Goal: Task Accomplishment & Management: Complete application form

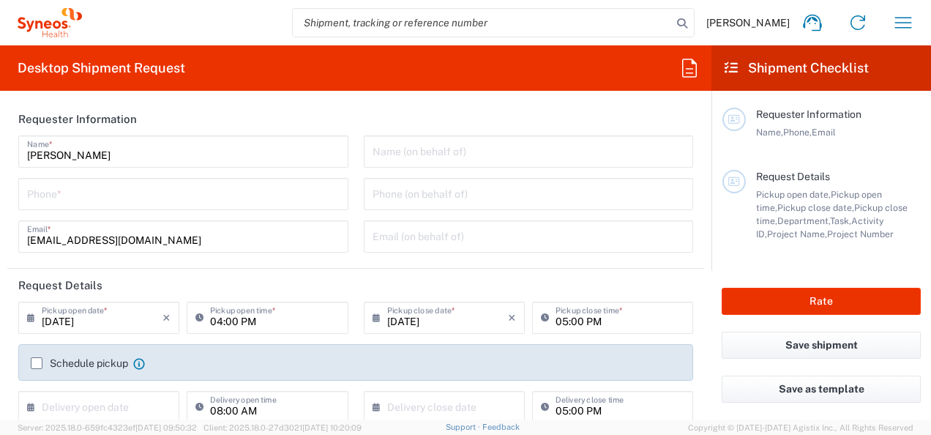
type input "8350"
type input "[GEOGRAPHIC_DATA]"
type input "Syneos Health d.o.o. [GEOGRAPHIC_DATA]-[GEOGRAPHIC_DATA]"
drag, startPoint x: 111, startPoint y: 157, endPoint x: -3, endPoint y: 157, distance: 113.4
click at [0, 157] on html "Milica Djakovic Home Shipment estimator Shipment tracking Desktop shipment requ…" at bounding box center [465, 217] width 931 height 435
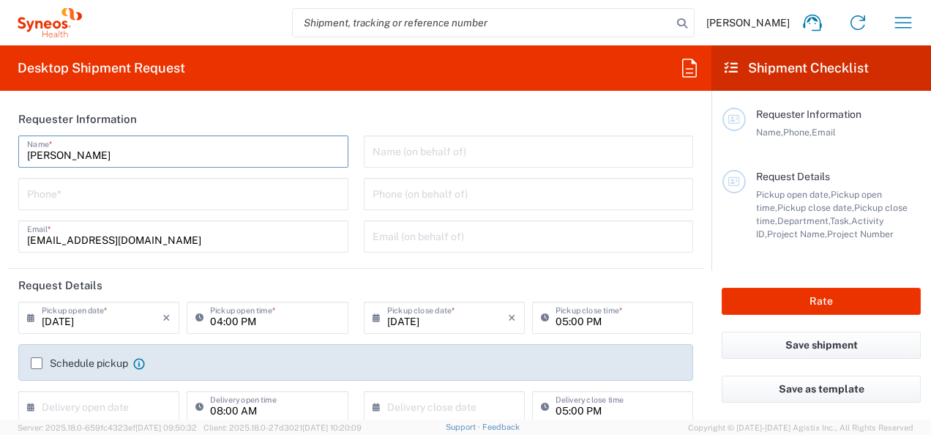
type input "Jelena Tancic"
drag, startPoint x: 94, startPoint y: 242, endPoint x: -3, endPoint y: 242, distance: 96.6
click at [0, 242] on html "Milica Djakovic Home Shipment estimator Shipment tracking Desktop shipment requ…" at bounding box center [465, 217] width 931 height 435
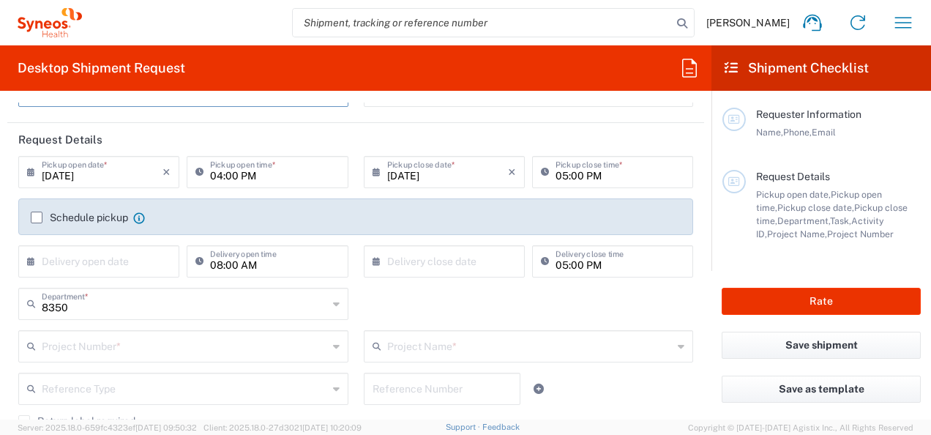
scroll to position [146, 0]
type input "jelena.tancic@syneoshealth.com"
click at [112, 178] on input "09/08/2025" at bounding box center [102, 170] width 121 height 26
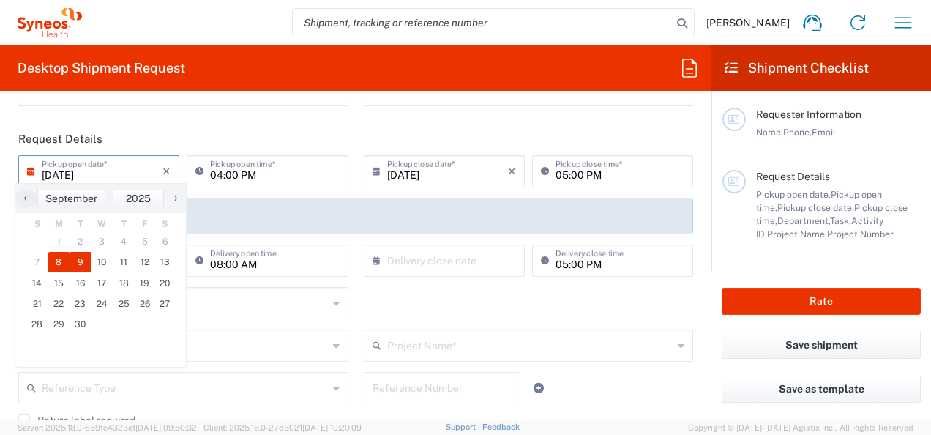
click at [75, 263] on span "9" at bounding box center [81, 262] width 22 height 20
type input "09/09/2025"
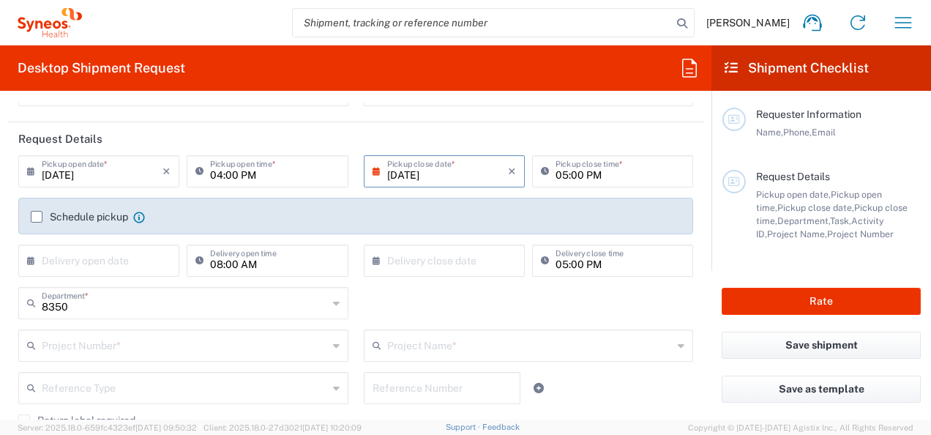
click at [259, 175] on input "04:00 PM" at bounding box center [274, 170] width 129 height 26
type input "09:00 PM"
click at [556, 177] on input "05:00 PM" at bounding box center [620, 170] width 129 height 26
type input "12:00 PM"
click at [40, 216] on div "Schedule pickup When scheduling a pickup please be sure to meet the following c…" at bounding box center [355, 216] width 675 height 37
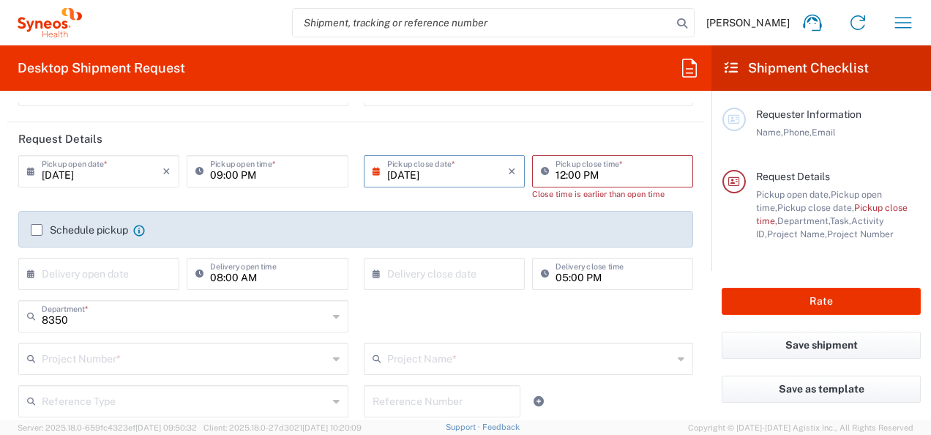
click at [36, 231] on label "Schedule pickup" at bounding box center [79, 230] width 97 height 12
click at [37, 230] on input "Schedule pickup" at bounding box center [37, 230] width 0 height 0
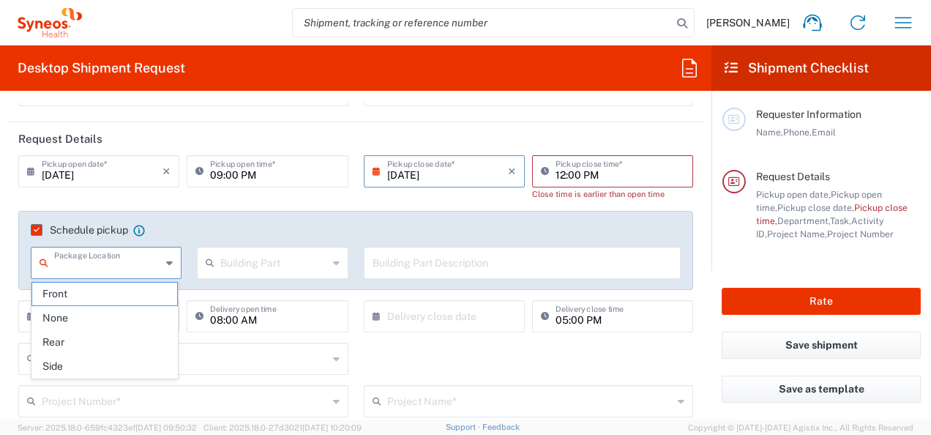
click at [96, 266] on input "text" at bounding box center [107, 262] width 107 height 26
click at [86, 341] on span "Rear" at bounding box center [105, 342] width 146 height 23
type input "Rear"
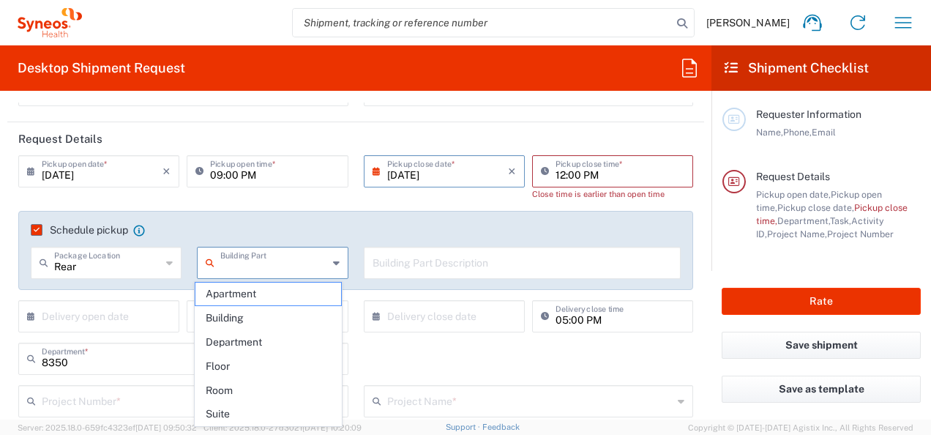
click at [256, 272] on input "text" at bounding box center [273, 262] width 107 height 26
click at [247, 307] on span "Building" at bounding box center [268, 318] width 146 height 23
type input "Building"
click at [451, 270] on input "text" at bounding box center [523, 262] width 300 height 26
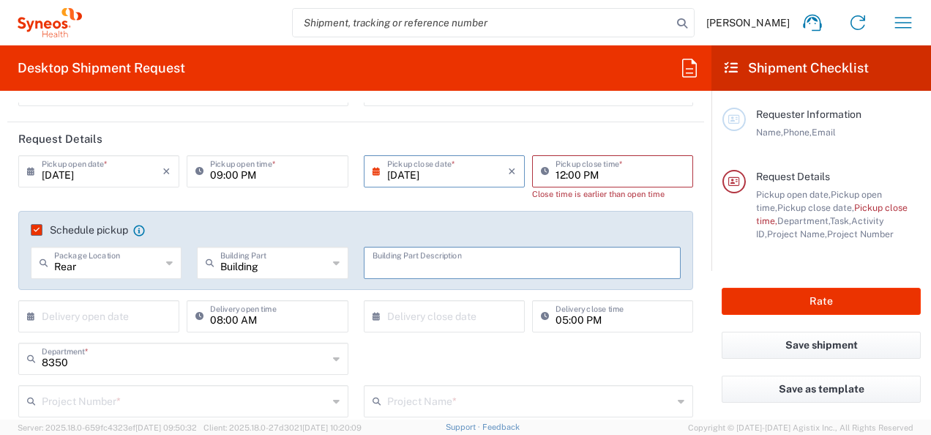
click at [333, 356] on icon at bounding box center [336, 358] width 7 height 23
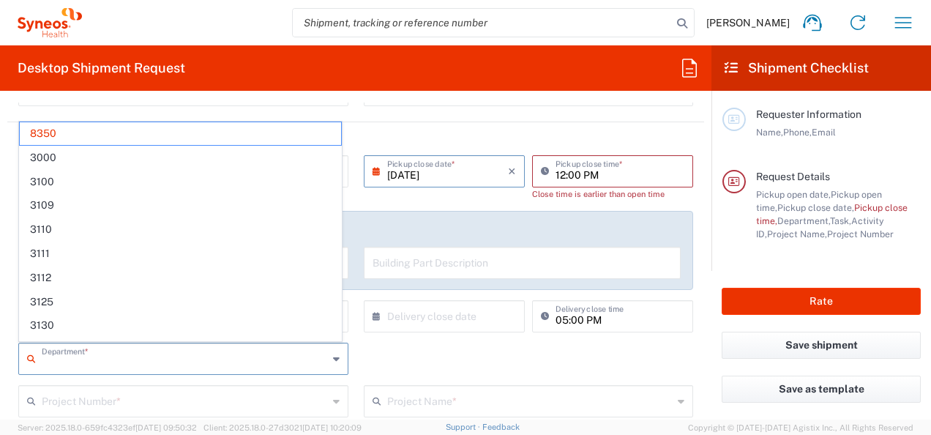
click at [333, 356] on icon at bounding box center [336, 358] width 7 height 23
click at [495, 369] on div "Department * 8350 3000 3100 3109 3110 3111 3112 3125 3130 3135 3136 3150 3155 3…" at bounding box center [356, 364] width 690 height 42
type input "8350"
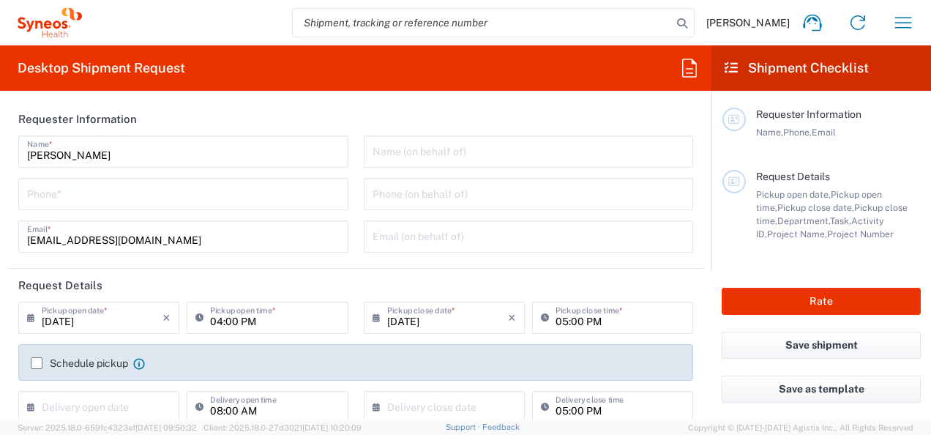
type input "8350"
type input "[GEOGRAPHIC_DATA]"
drag, startPoint x: 129, startPoint y: 156, endPoint x: -3, endPoint y: 160, distance: 131.8
click at [0, 160] on html "Milica Djakovic Home Shipment estimator Shipment tracking Desktop shipment requ…" at bounding box center [465, 217] width 931 height 435
type input "Syneos Health d.o.o. Beograd-Serbia"
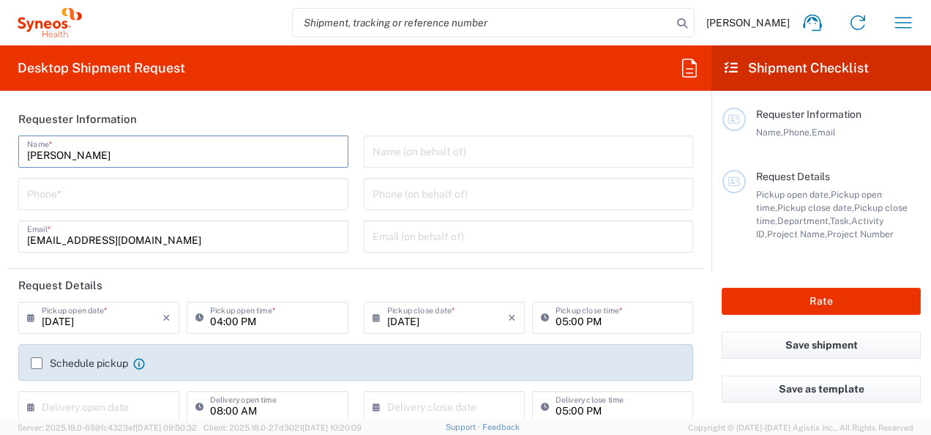
type input "Jelena Tancic"
drag, startPoint x: 95, startPoint y: 242, endPoint x: 0, endPoint y: 244, distance: 95.2
click at [0, 244] on html "Milica Djakovic Home Shipment estimator Shipment tracking Desktop shipment requ…" at bounding box center [465, 217] width 931 height 435
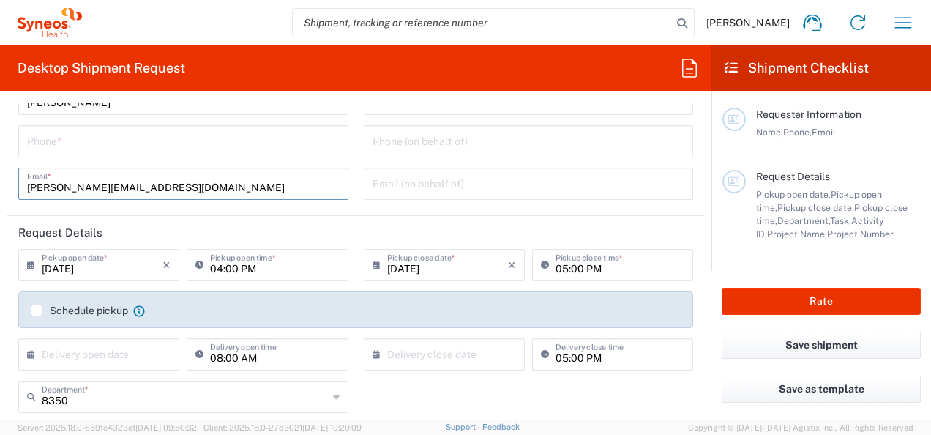
scroll to position [73, 0]
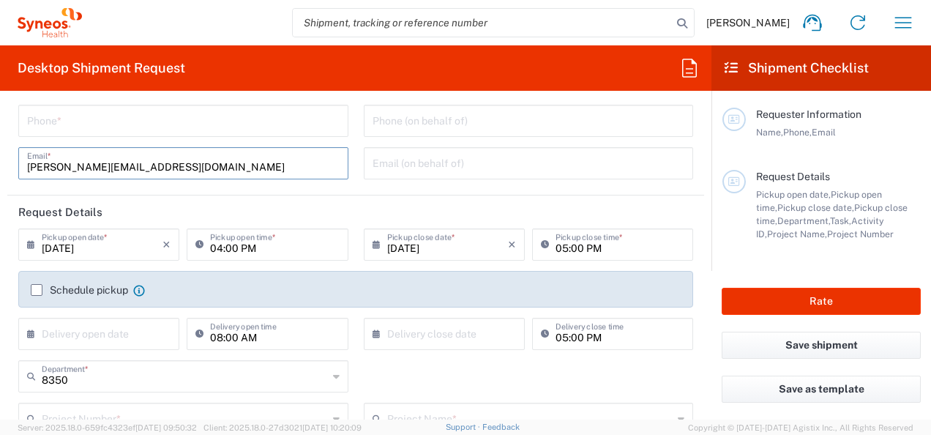
type input "jelena.tancic@syneoshealth.com"
click at [34, 249] on icon at bounding box center [34, 244] width 15 height 23
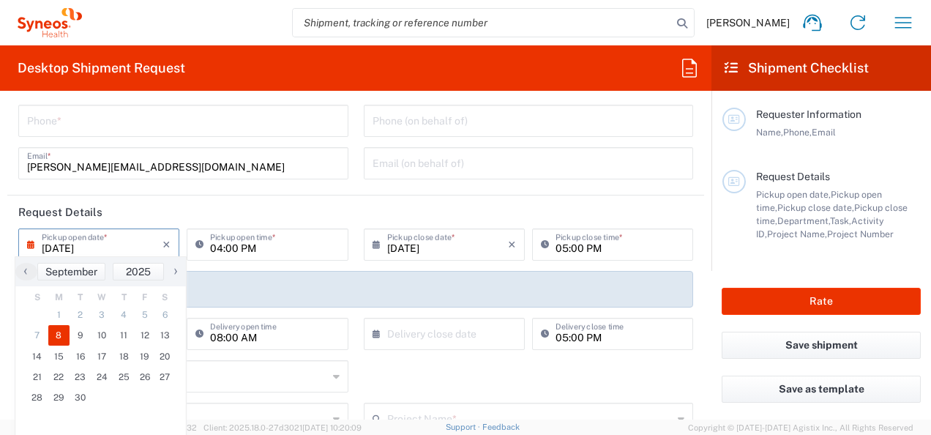
click at [26, 246] on div "09/08/2025 × Pickup open date *" at bounding box center [98, 244] width 161 height 32
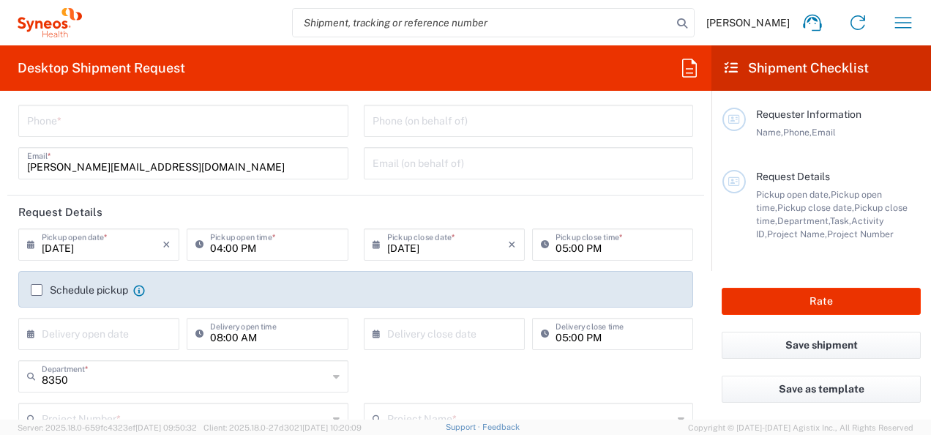
click at [26, 246] on div "09/08/2025 × Pickup open date *" at bounding box center [98, 244] width 161 height 32
click at [35, 240] on icon at bounding box center [34, 244] width 15 height 23
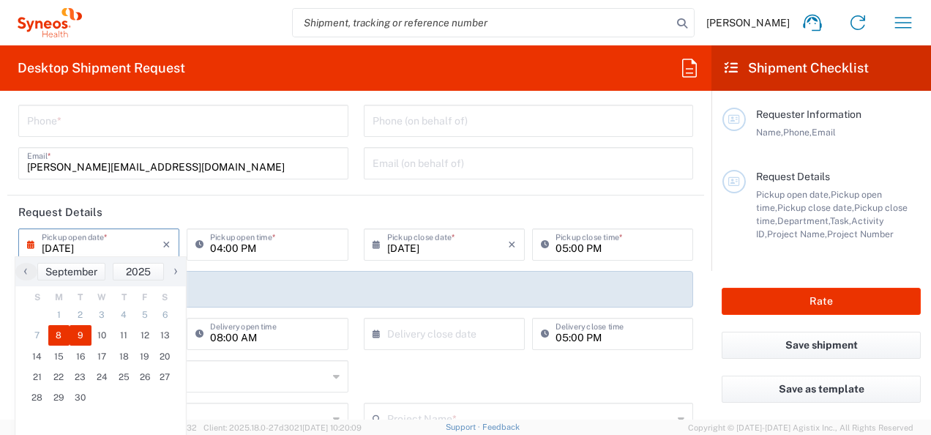
click at [77, 341] on span "9" at bounding box center [81, 335] width 22 height 20
type input "09/09/2025"
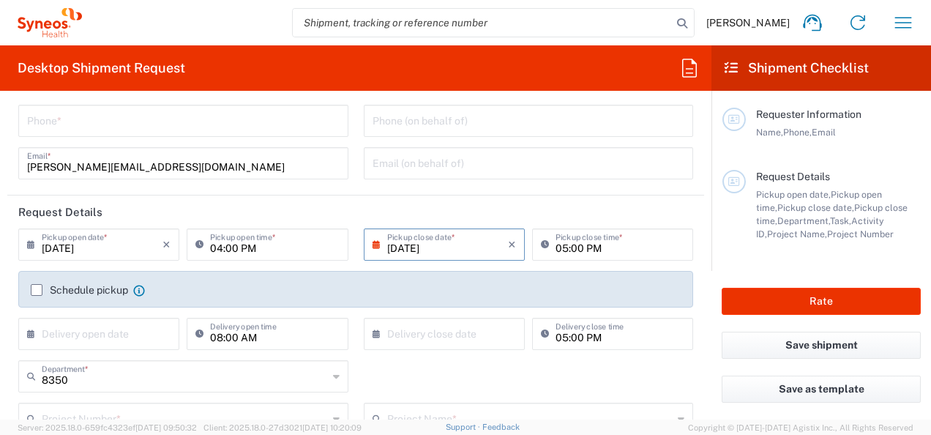
click at [258, 247] on input "04:00 PM" at bounding box center [274, 244] width 129 height 26
click at [258, 247] on input "09:00 PM" at bounding box center [274, 244] width 129 height 26
type input "09:00"
click at [195, 242] on icon at bounding box center [202, 244] width 15 height 23
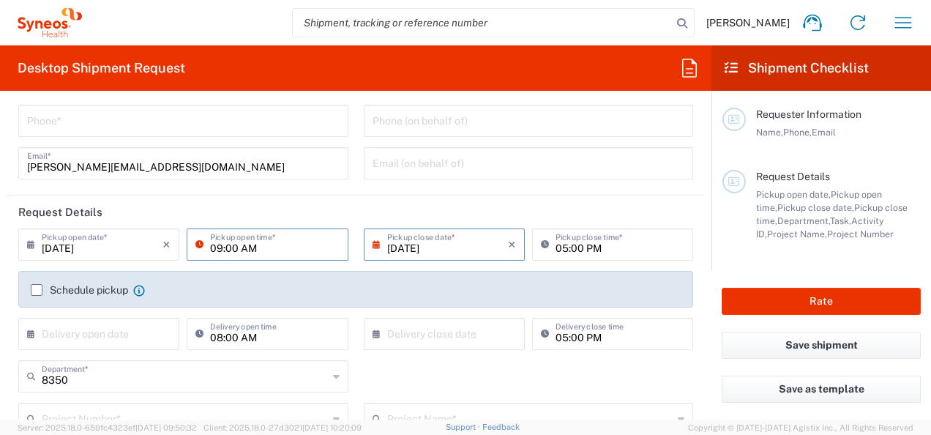
type input "09:00 AM"
click at [609, 244] on input "05:00 PM" at bounding box center [620, 244] width 129 height 26
type input "03:00 PM"
click at [519, 261] on div "09/09/2025 × Pickup close date * Cancel Apply" at bounding box center [444, 249] width 168 height 42
click at [34, 291] on label "Schedule pickup" at bounding box center [79, 290] width 97 height 12
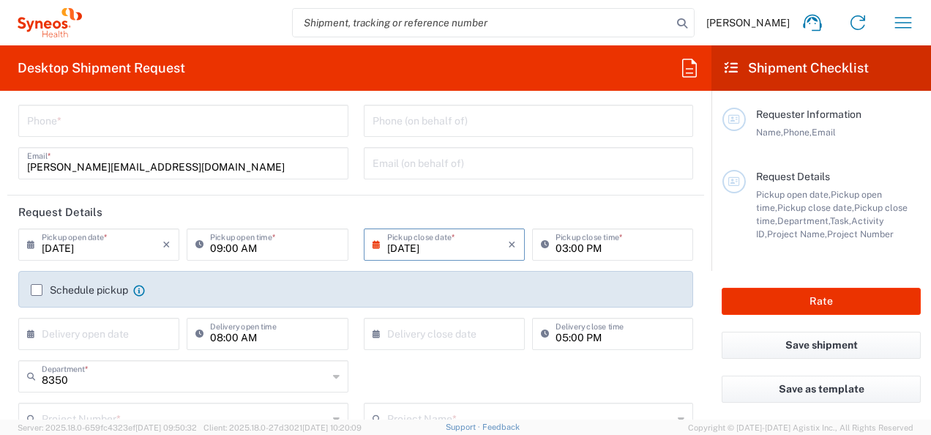
click at [37, 290] on input "Schedule pickup" at bounding box center [37, 290] width 0 height 0
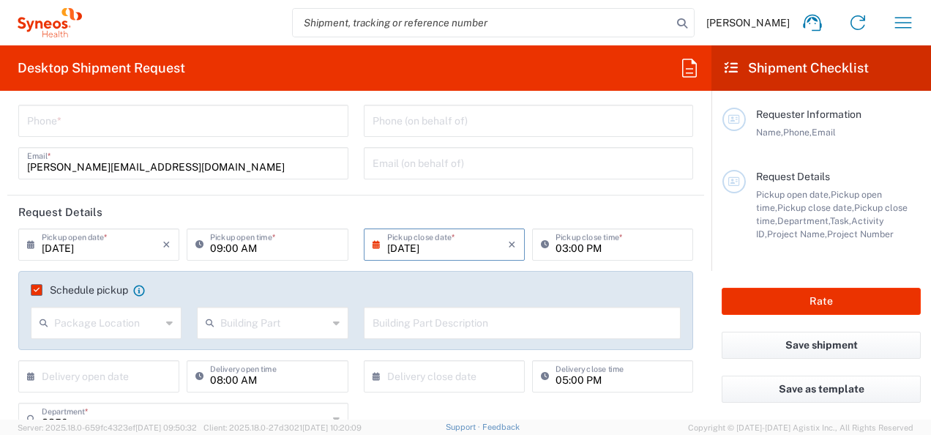
click at [78, 324] on input "text" at bounding box center [107, 322] width 107 height 26
click at [75, 355] on span "Front" at bounding box center [105, 354] width 146 height 23
type input "Front"
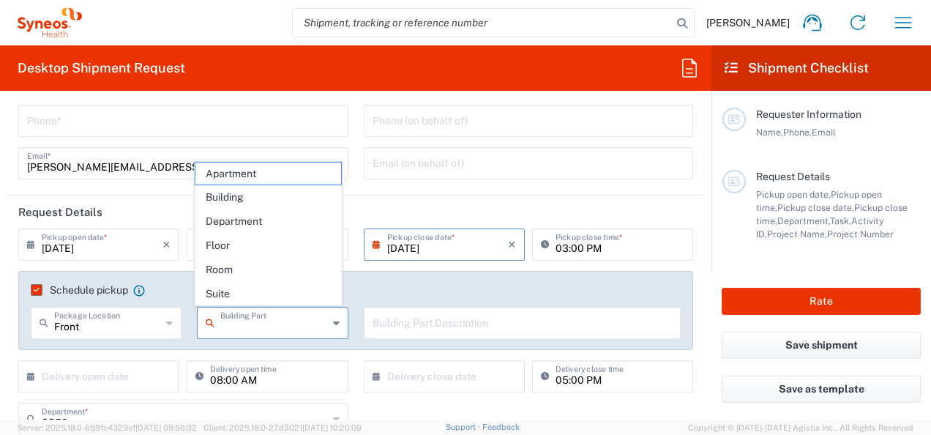
click at [256, 326] on input "text" at bounding box center [273, 322] width 107 height 26
click at [244, 205] on span "Building" at bounding box center [268, 197] width 146 height 23
type input "Building"
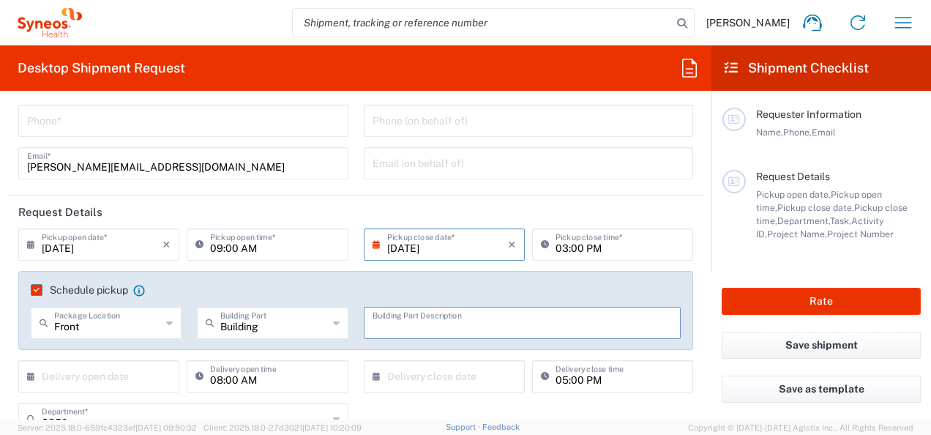
click at [392, 324] on input "text" at bounding box center [523, 322] width 300 height 26
drag, startPoint x: 656, startPoint y: 420, endPoint x: 408, endPoint y: 296, distance: 276.9
click at [656, 420] on agx-app-version "Server: 2025.18.0-659fc4323ef 2025-09-08 09:50:32 Client: 2025.18.0-27d3021 202…" at bounding box center [465, 426] width 931 height 15
click at [405, 318] on input "text" at bounding box center [523, 322] width 300 height 26
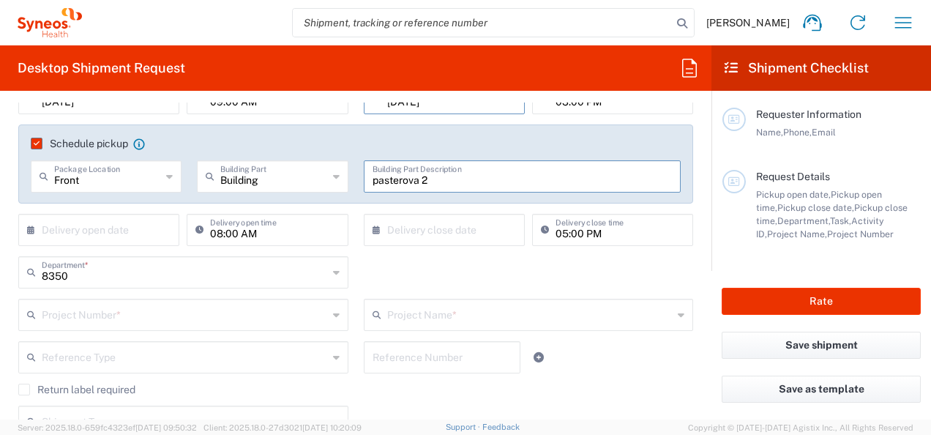
type input "pasterova 2"
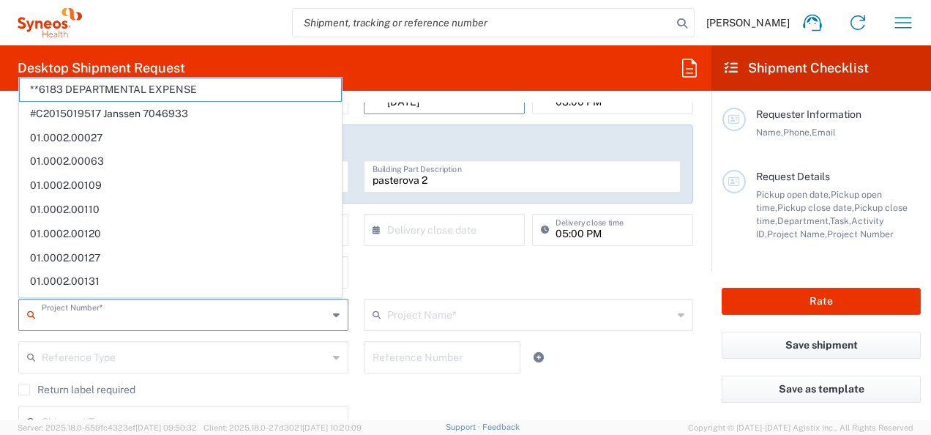
click at [197, 305] on input "text" at bounding box center [185, 314] width 286 height 26
click at [446, 261] on div "8350 Department * 8350 3000 3100 3109 3110 3111 3112 3125 3130 3135 3136 3150 3…" at bounding box center [356, 277] width 690 height 42
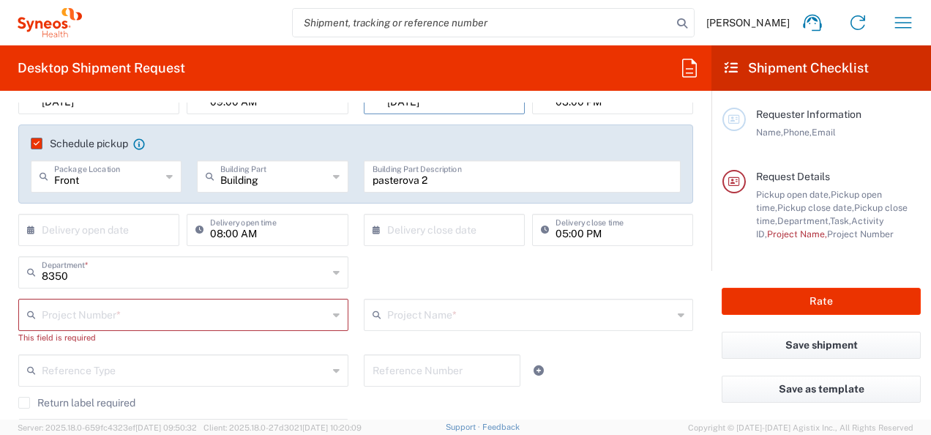
click at [56, 310] on input "text" at bounding box center [185, 314] width 286 height 26
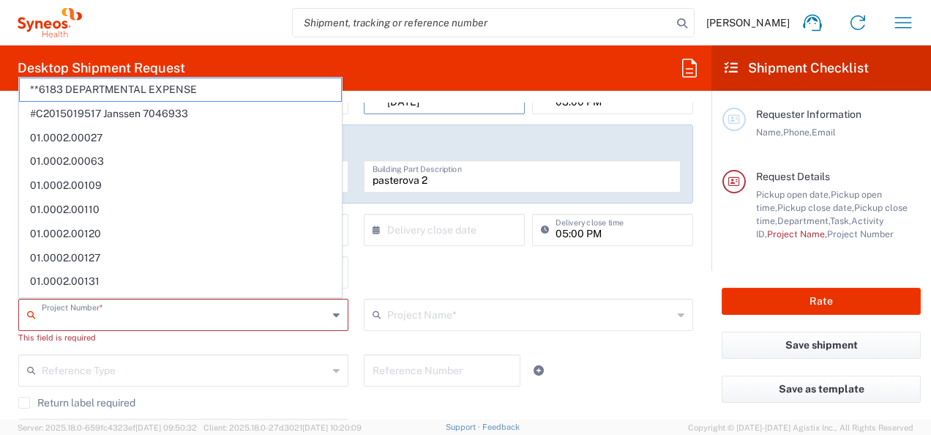
click at [406, 261] on div "8350 Department * 8350 3000 3100 3109 3110 3111 3112 3125 3130 3135 3136 3150 3…" at bounding box center [356, 277] width 690 height 42
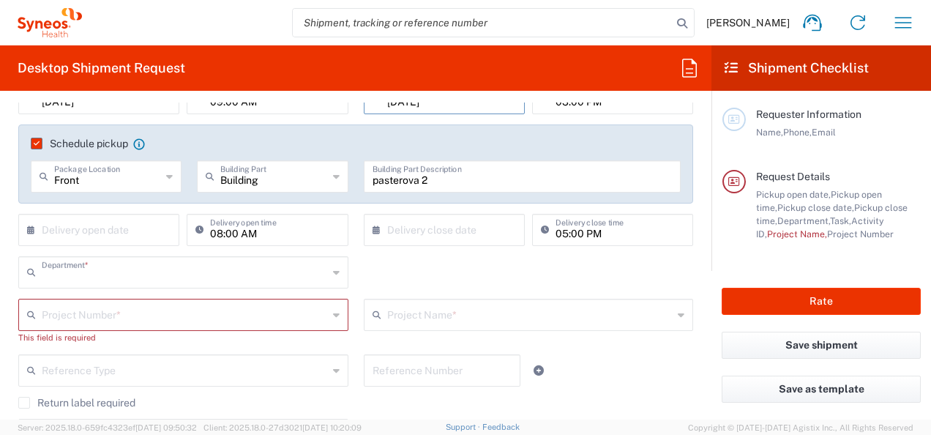
click at [102, 275] on input "text" at bounding box center [185, 271] width 286 height 26
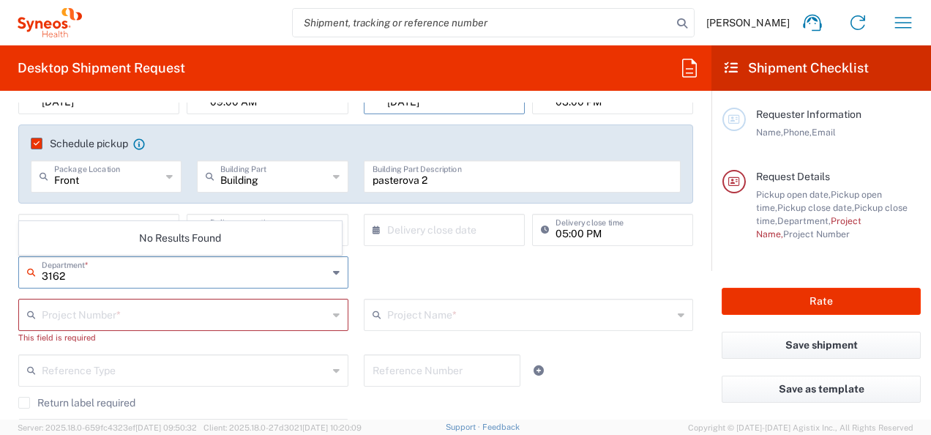
type input "3162"
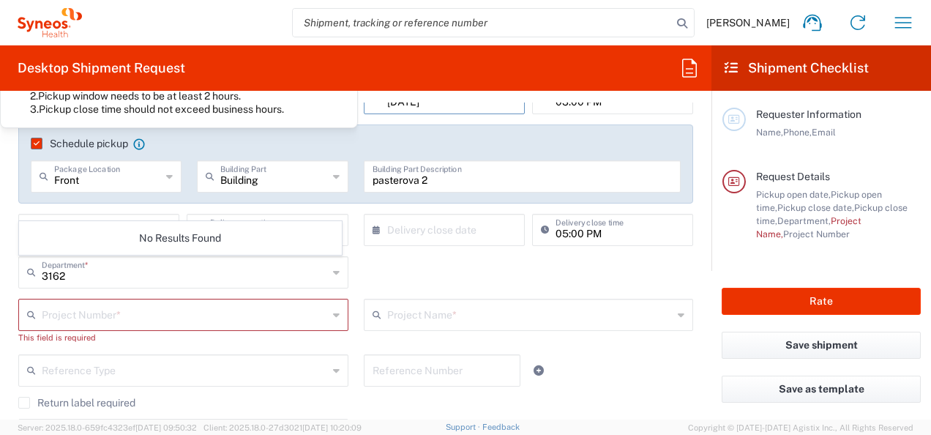
click at [138, 144] on icon at bounding box center [139, 144] width 12 height 12
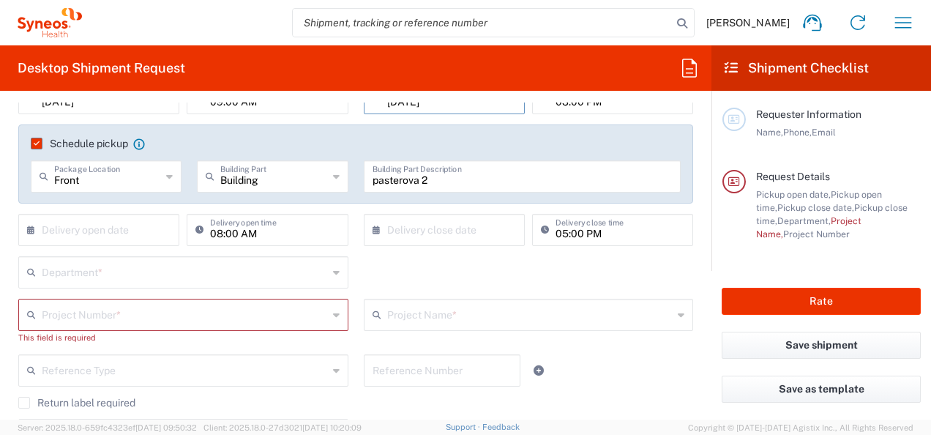
click at [138, 144] on icon at bounding box center [139, 144] width 12 height 12
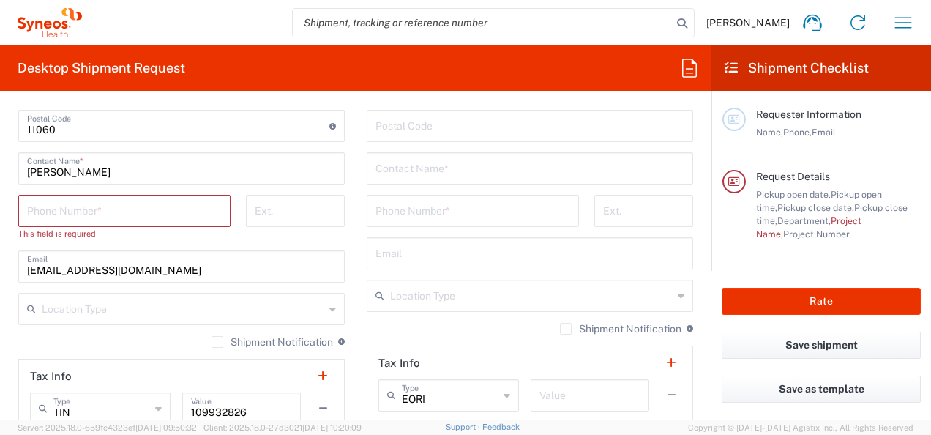
scroll to position [1317, 0]
